Goal: Transaction & Acquisition: Purchase product/service

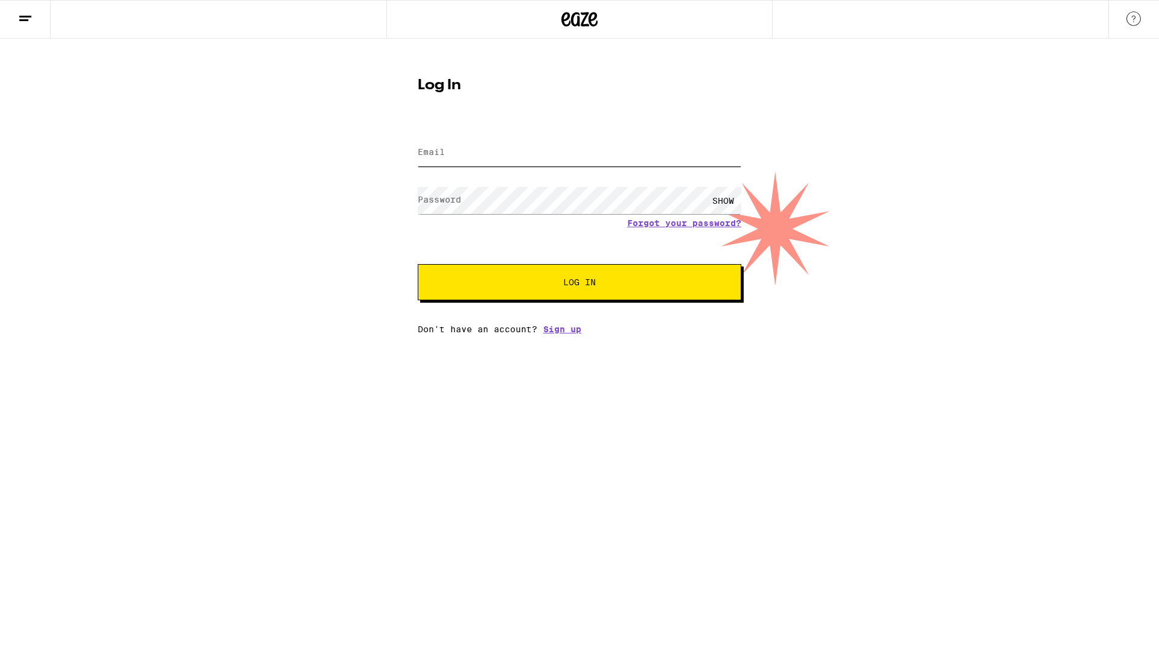
type input "[EMAIL_ADDRESS][DOMAIN_NAME]"
click at [508, 284] on span "Log In" at bounding box center [579, 282] width 226 height 8
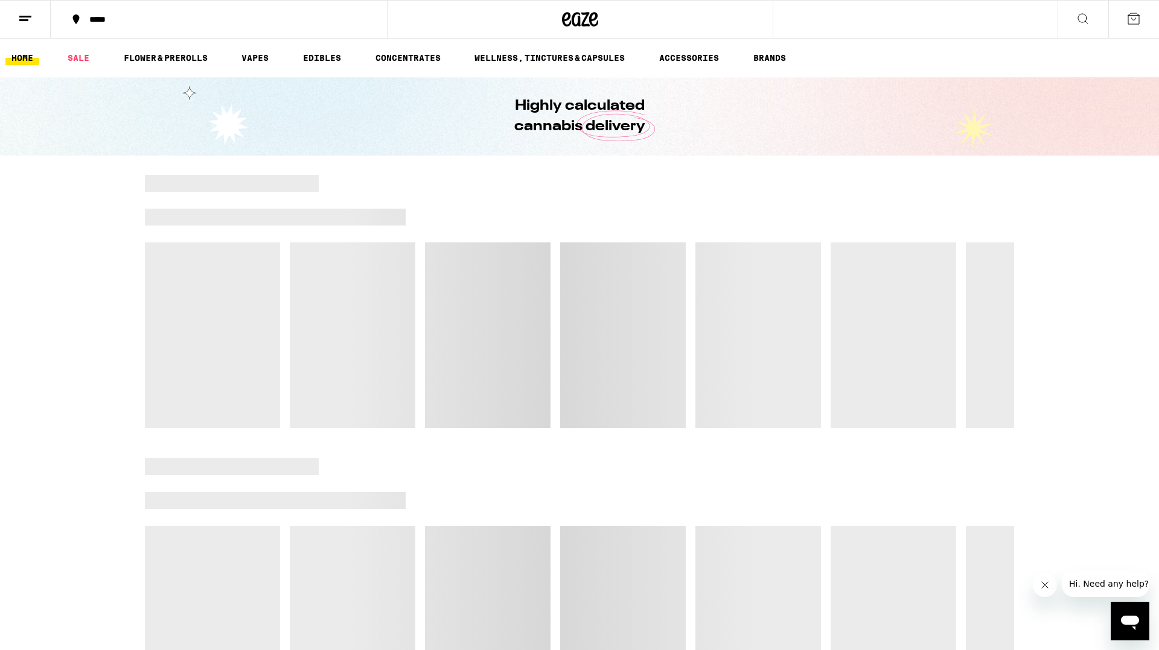
click at [1082, 17] on icon at bounding box center [1082, 18] width 14 height 14
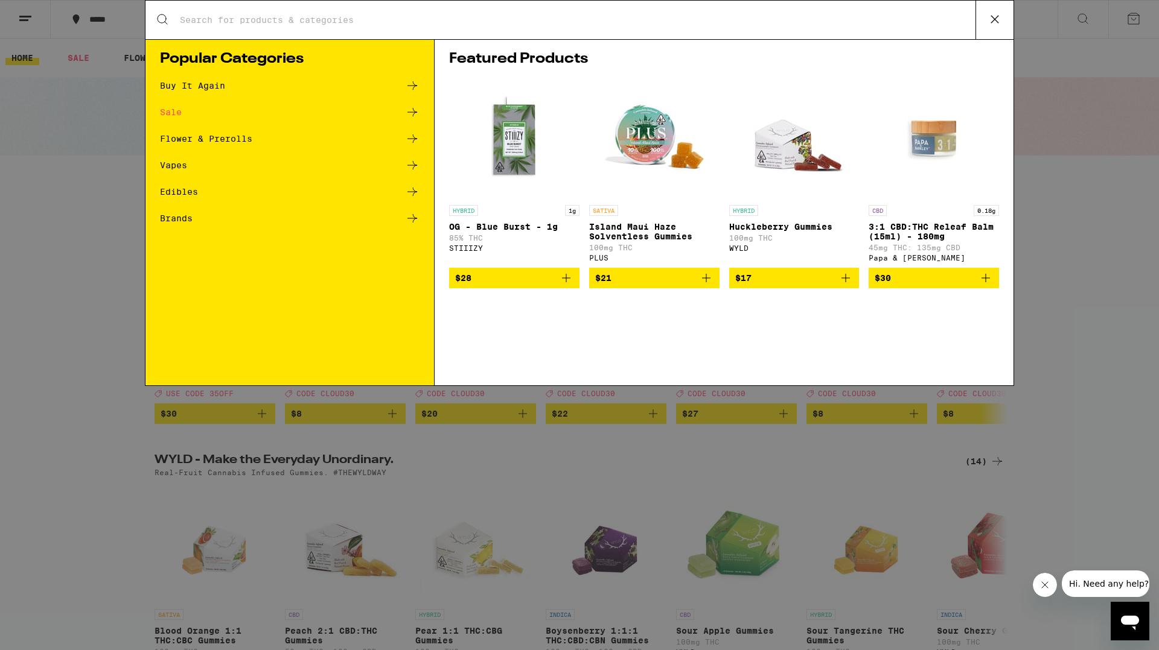
click at [987, 17] on icon at bounding box center [994, 19] width 18 height 18
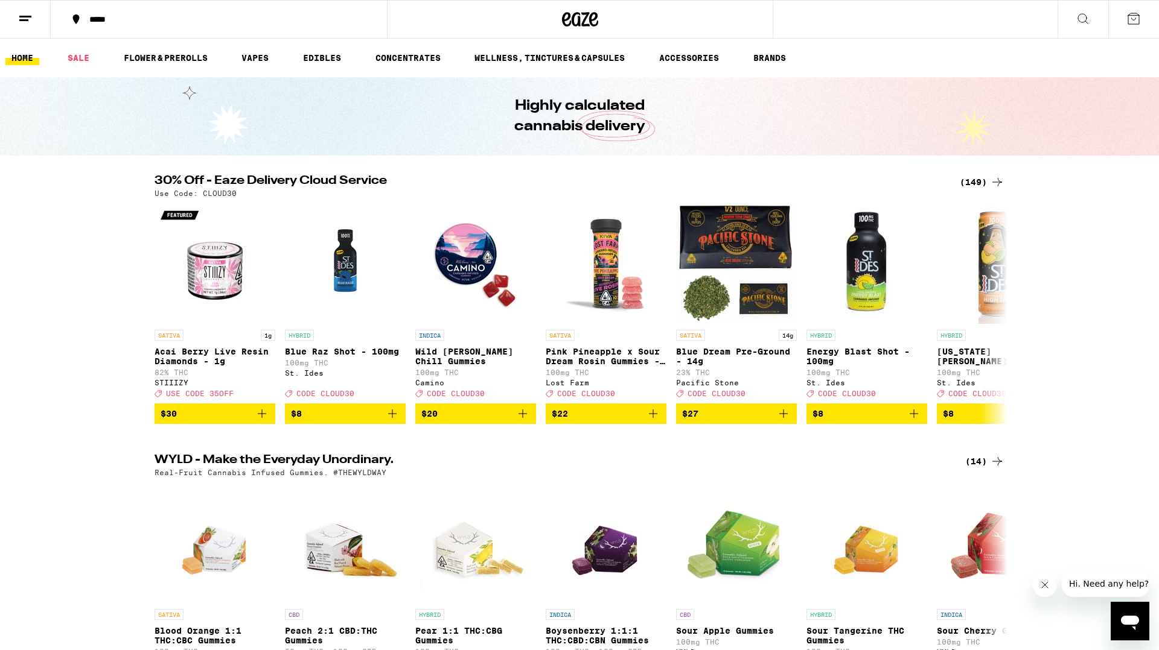
click at [1077, 18] on icon at bounding box center [1082, 18] width 14 height 14
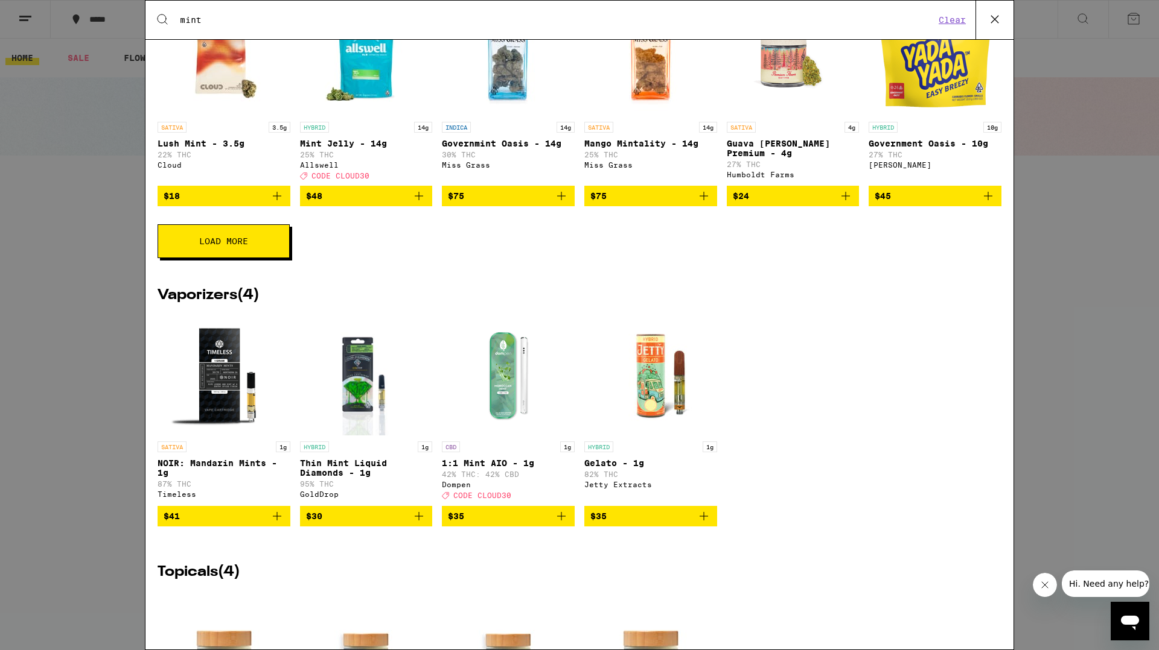
scroll to position [281, 0]
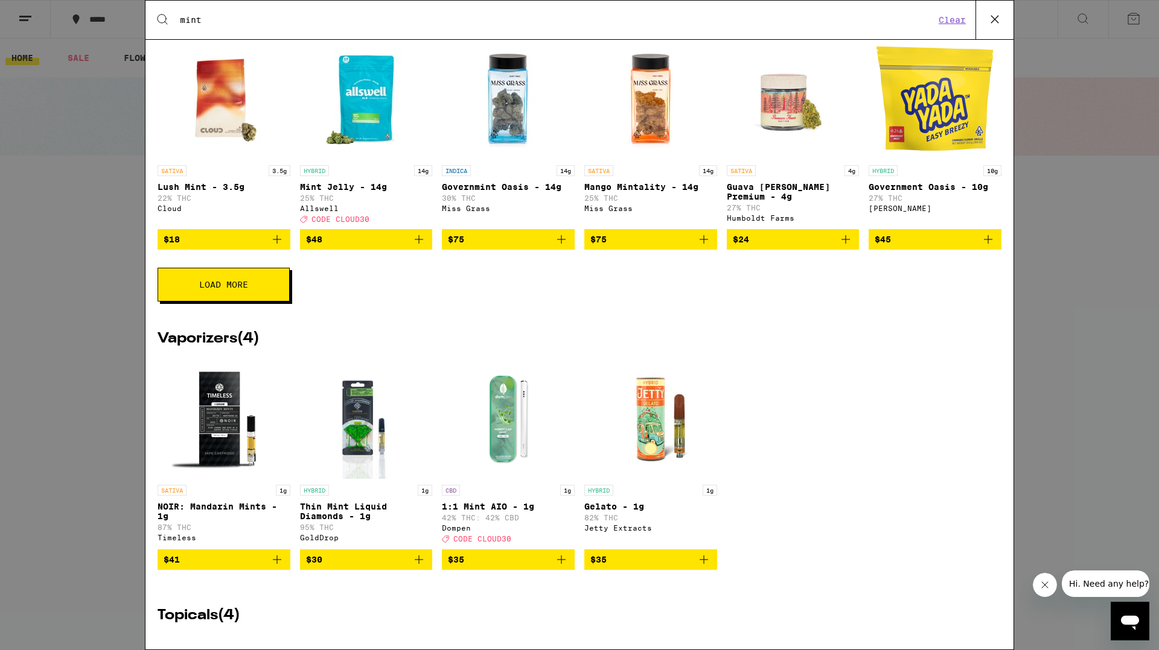
type input "mint"
click at [516, 419] on img "Open page for 1:1 Mint AIO - 1g from Dompen" at bounding box center [508, 418] width 121 height 121
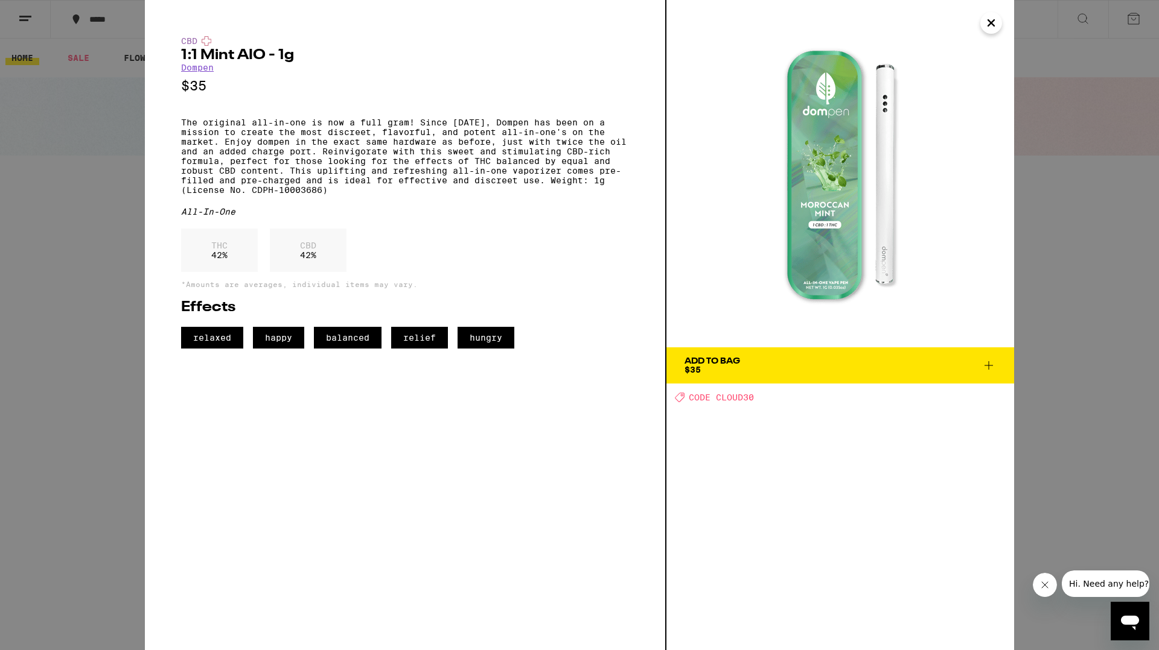
click at [991, 29] on icon "Close" at bounding box center [991, 23] width 14 height 18
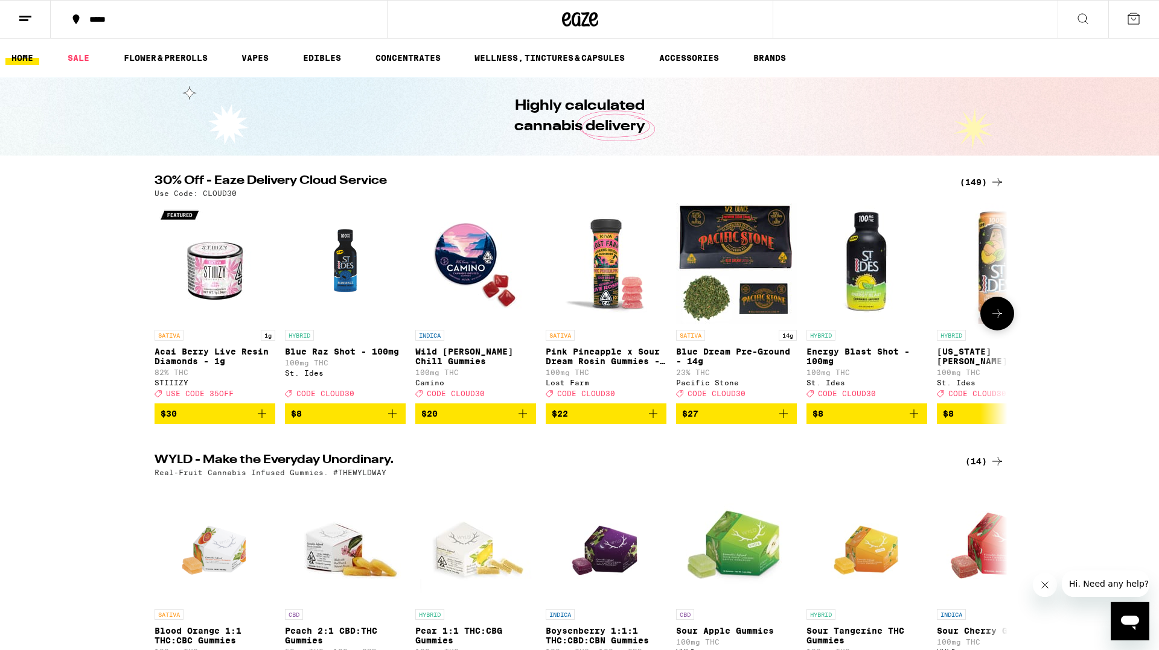
scroll to position [194, 0]
